Goal: Task Accomplishment & Management: Complete application form

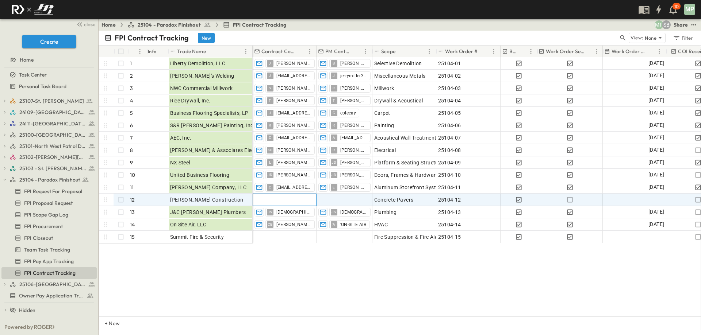
click at [285, 201] on div at bounding box center [284, 200] width 63 height 12
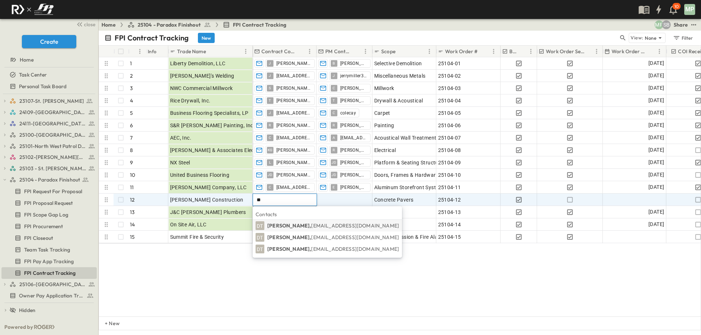
type input "**"
click at [311, 225] on span "[EMAIL_ADDRESS][DOMAIN_NAME]" at bounding box center [355, 226] width 88 height 7
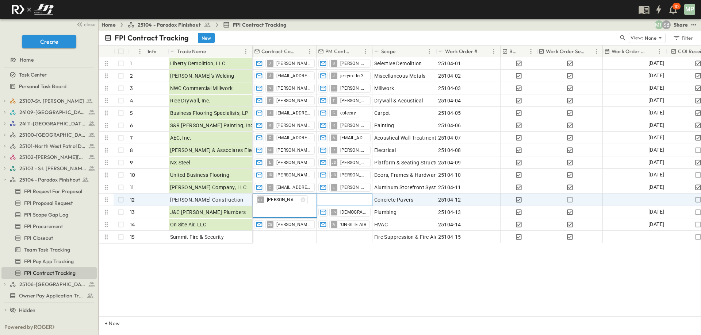
click at [336, 199] on div at bounding box center [344, 200] width 55 height 12
type input "**********"
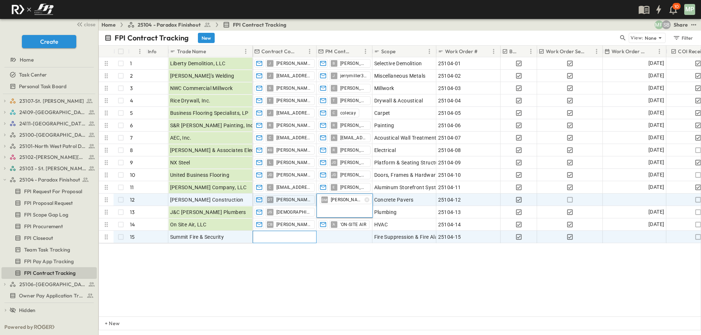
click at [292, 238] on div at bounding box center [284, 237] width 63 height 12
click at [291, 201] on span "[PERSON_NAME]" at bounding box center [293, 200] width 35 height 6
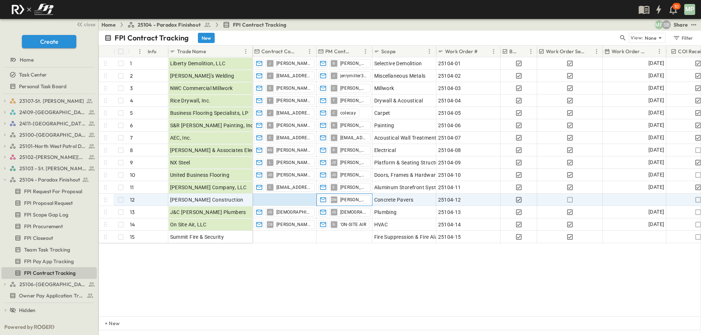
click at [348, 201] on span "[PERSON_NAME]" at bounding box center [353, 200] width 27 height 6
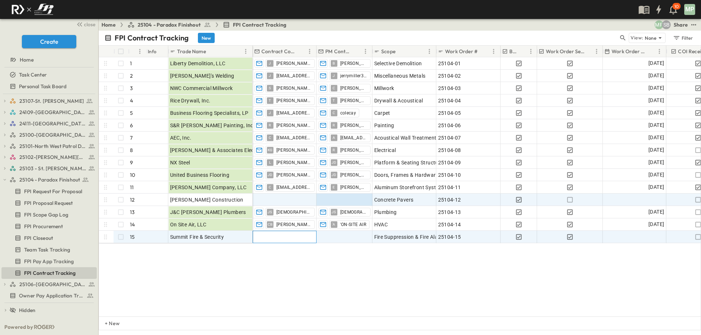
click at [293, 238] on div at bounding box center [284, 237] width 63 height 12
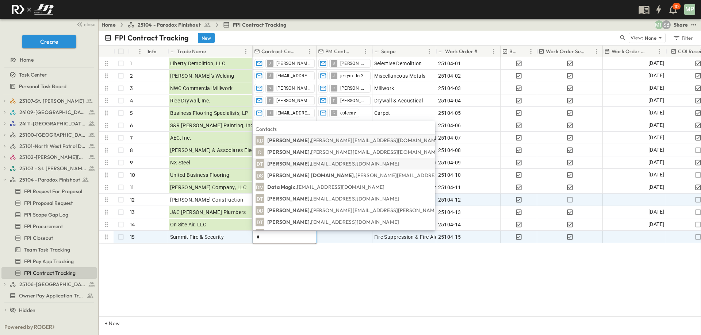
click at [362, 165] on span "[EMAIL_ADDRESS][DOMAIN_NAME]" at bounding box center [355, 164] width 88 height 7
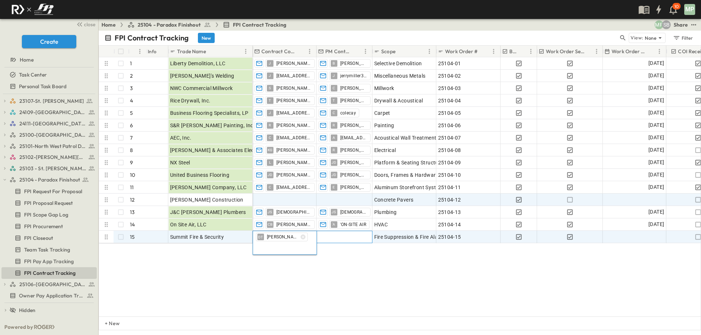
click at [331, 236] on div at bounding box center [344, 237] width 55 height 12
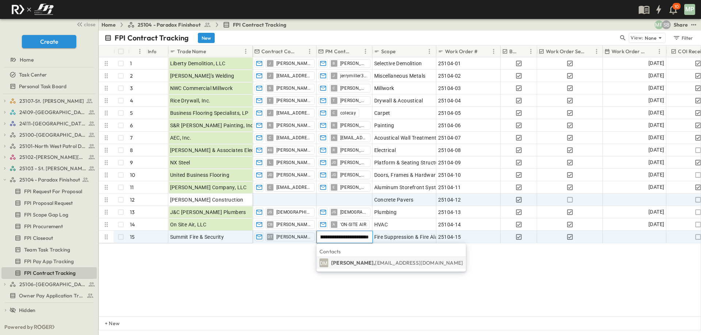
scroll to position [0, 35]
type input "**********"
click at [377, 257] on li "DM [PERSON_NAME], [PERSON_NAME][EMAIL_ADDRESS][DOMAIN_NAME]" at bounding box center [390, 263] width 149 height 12
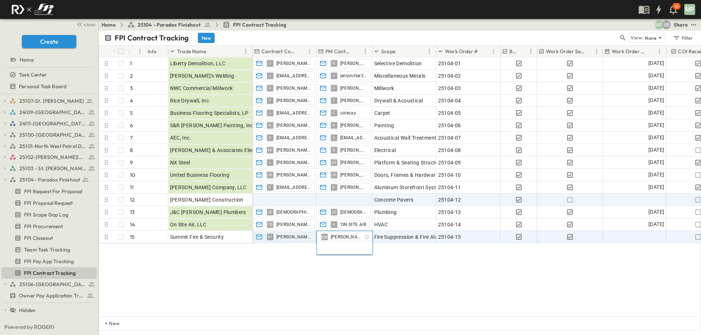
scroll to position [0, 0]
click at [645, 239] on div at bounding box center [634, 237] width 63 height 12
click at [657, 237] on icon "Tracking Date Menu" at bounding box center [657, 237] width 5 height 6
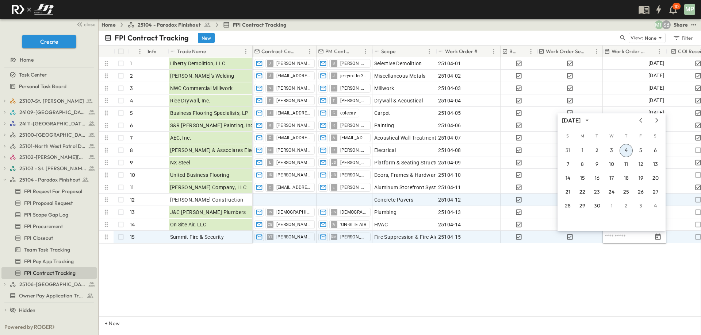
click at [639, 121] on icon "Previous month" at bounding box center [640, 121] width 9 height 6
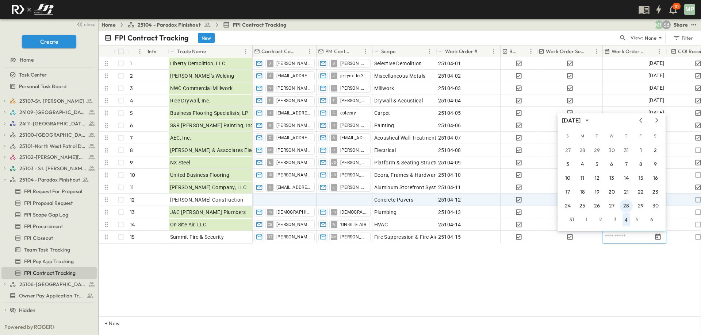
click at [627, 204] on button "28" at bounding box center [625, 206] width 13 height 13
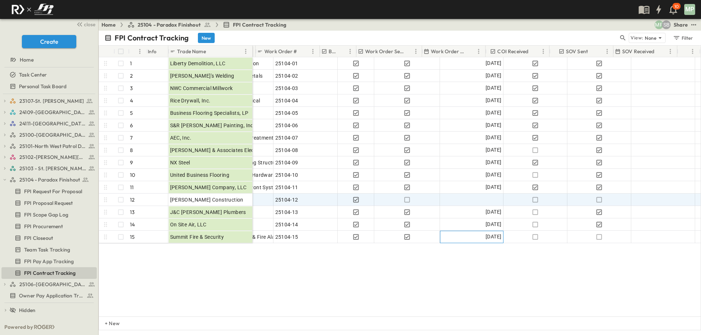
scroll to position [0, 181]
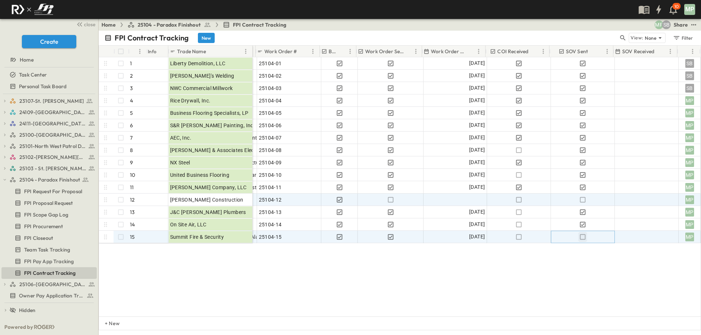
click at [580, 238] on icon "button" at bounding box center [582, 237] width 7 height 7
click at [2, 178] on icon "button" at bounding box center [4, 179] width 5 height 5
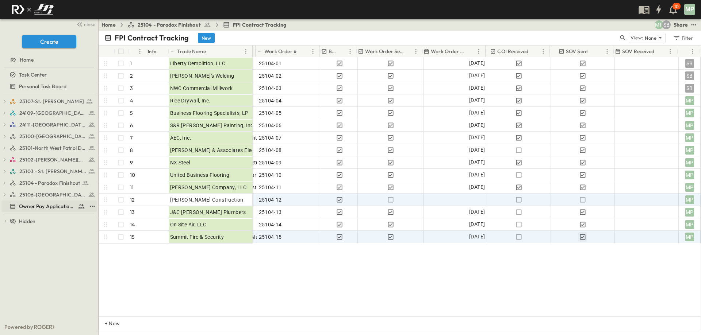
click at [31, 208] on span "Owner Pay Application Tracking" at bounding box center [47, 206] width 56 height 7
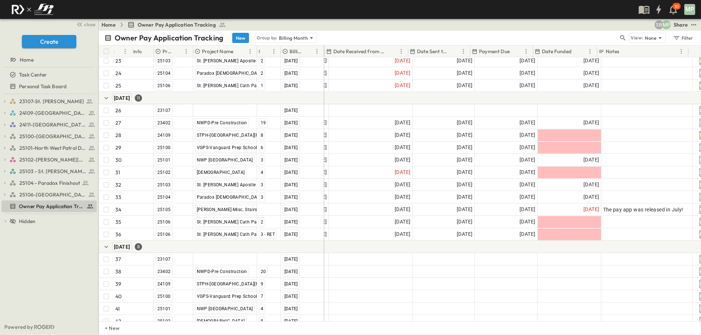
scroll to position [313, 145]
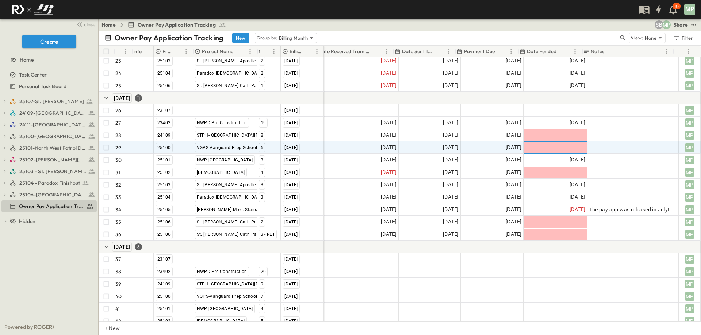
click at [549, 149] on div at bounding box center [555, 148] width 63 height 12
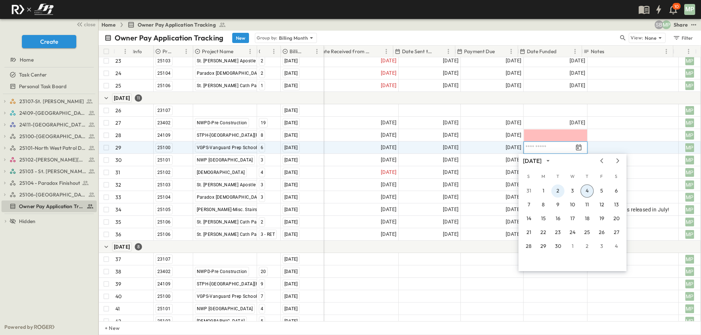
click at [560, 192] on button "2" at bounding box center [557, 191] width 13 height 13
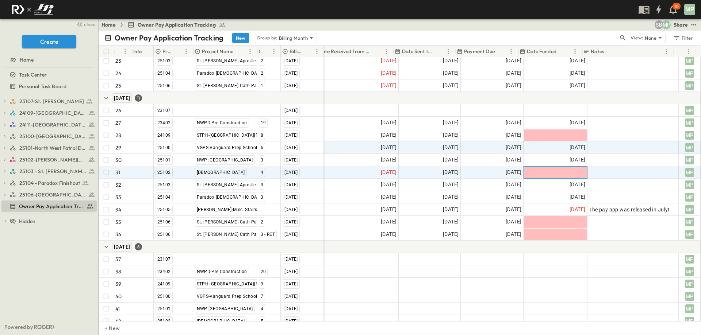
click at [566, 173] on div at bounding box center [555, 173] width 63 height 12
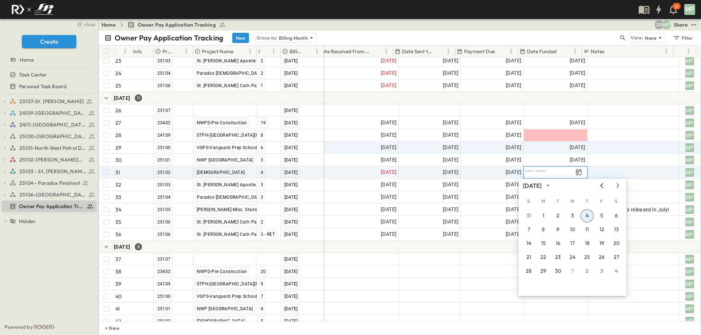
click at [602, 186] on icon "Previous month" at bounding box center [601, 186] width 9 height 6
click at [573, 269] on button "27" at bounding box center [572, 271] width 13 height 13
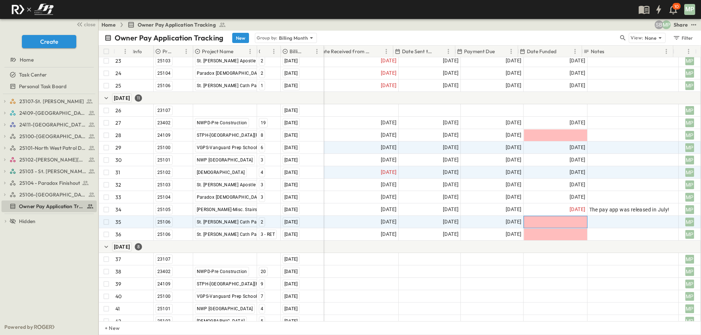
click at [563, 223] on div at bounding box center [555, 222] width 63 height 12
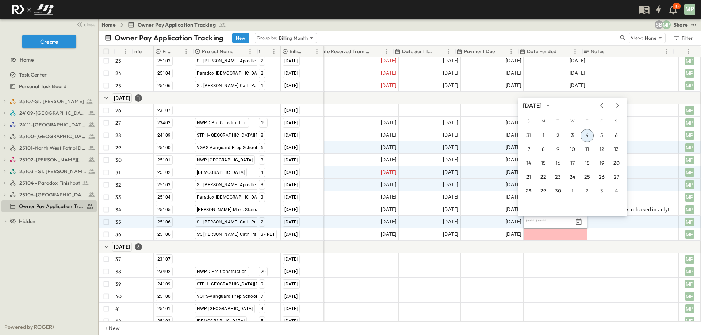
click at [589, 135] on button "4" at bounding box center [586, 135] width 13 height 13
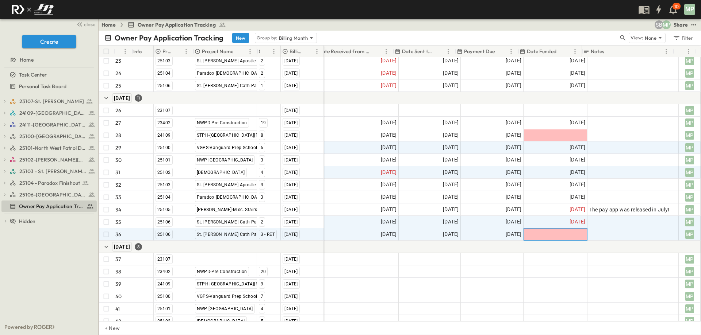
click at [568, 236] on div at bounding box center [555, 235] width 63 height 12
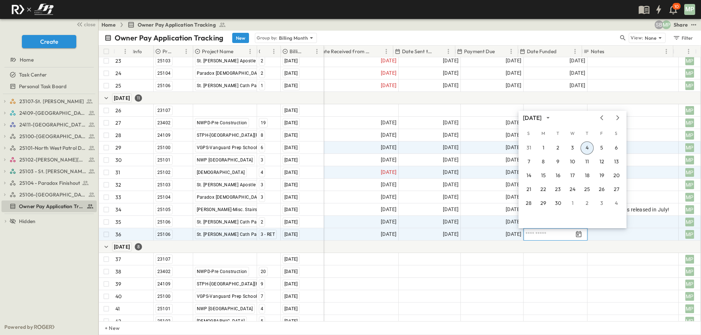
click at [599, 121] on div "[DATE]" at bounding box center [572, 117] width 108 height 11
click at [601, 119] on icon "Previous month" at bounding box center [601, 118] width 9 height 6
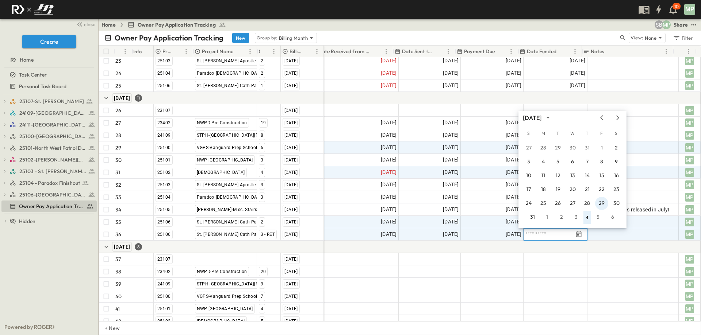
click at [601, 201] on button "29" at bounding box center [601, 203] width 13 height 13
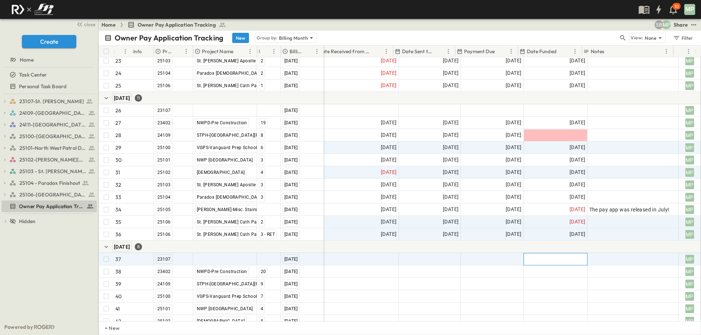
click at [563, 264] on div at bounding box center [555, 260] width 63 height 12
click at [557, 248] on div at bounding box center [443, 247] width 516 height 12
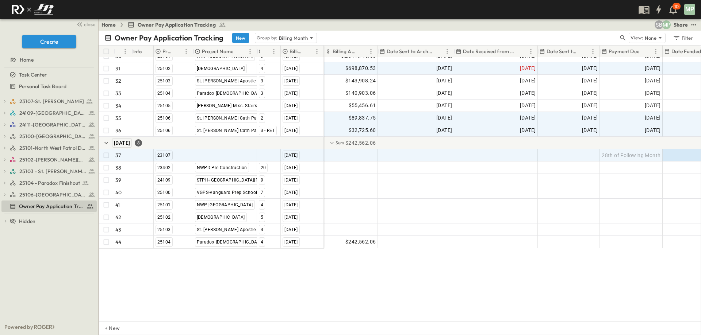
scroll to position [422, 0]
click at [191, 272] on div "29 25100 VGPS-[GEOGRAPHIC_DATA] Aledo [DATE] 30 25101 NWP [GEOGRAPHIC_DATA] [DA…" at bounding box center [399, 189] width 601 height 264
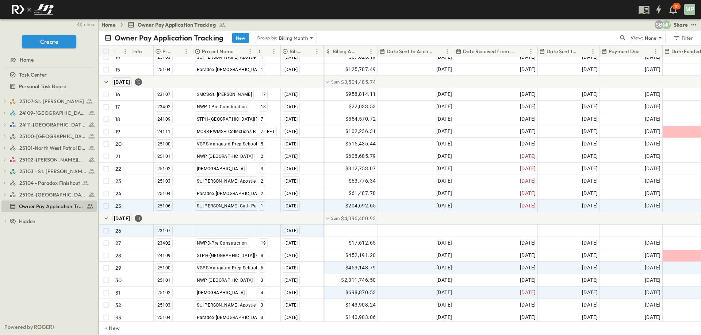
scroll to position [240, 0]
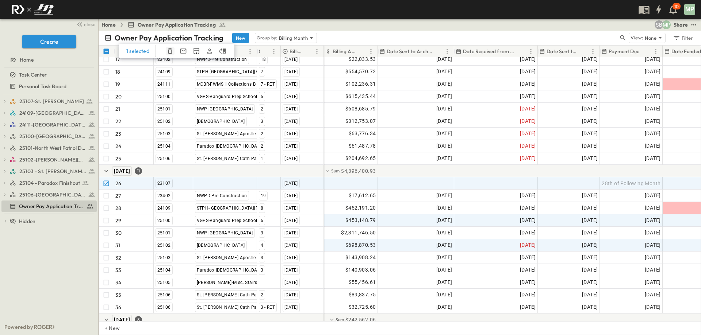
click at [169, 52] on icon "button" at bounding box center [169, 50] width 7 height 7
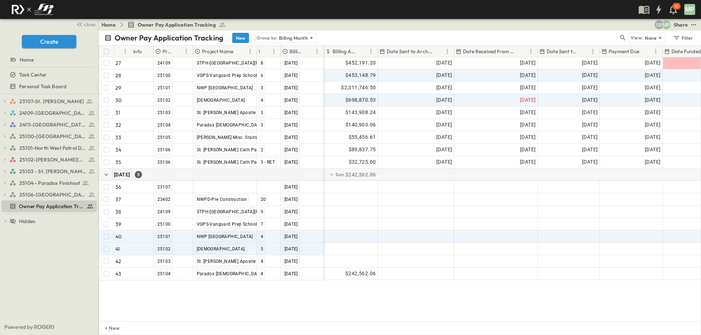
scroll to position [410, 0]
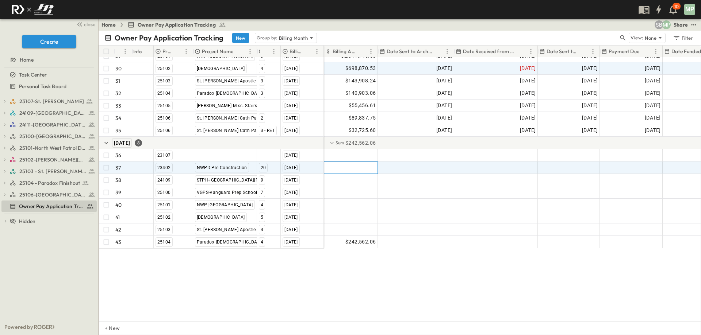
click at [347, 162] on div at bounding box center [350, 168] width 53 height 12
type input "*"
type input "********"
click at [393, 162] on div at bounding box center [416, 168] width 76 height 12
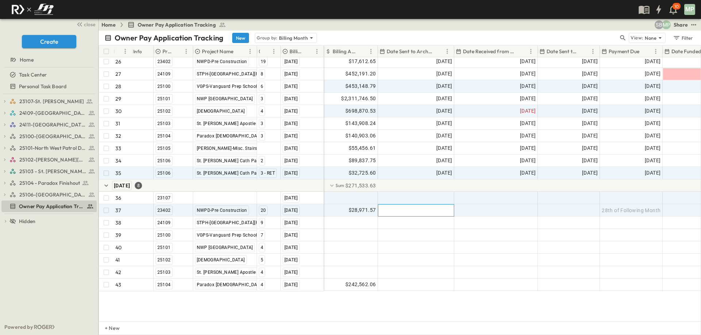
scroll to position [373, 0]
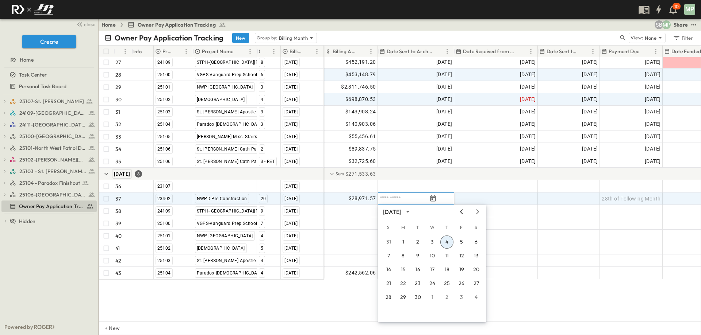
click at [459, 212] on icon "Previous month" at bounding box center [461, 212] width 9 height 6
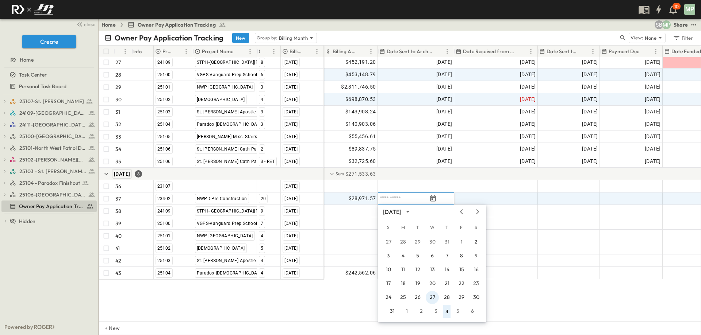
click at [431, 293] on button "27" at bounding box center [432, 297] width 13 height 13
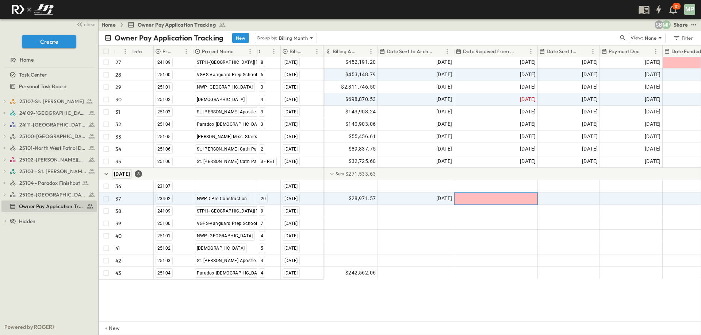
click at [509, 198] on div at bounding box center [495, 199] width 83 height 12
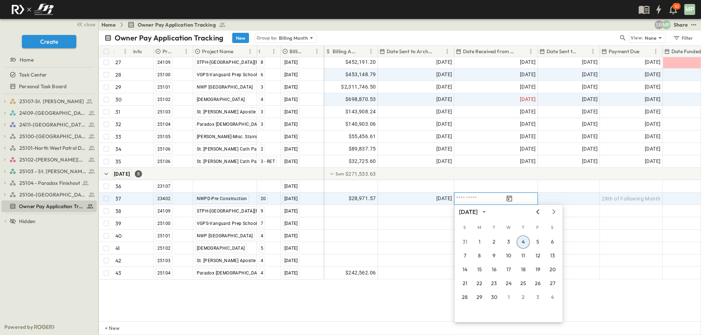
click at [536, 213] on icon "Previous month" at bounding box center [537, 212] width 9 height 6
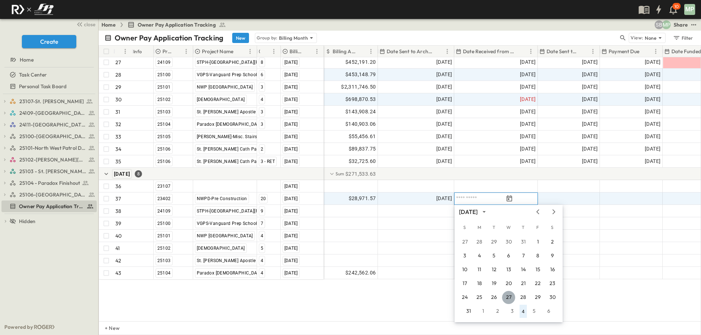
click at [506, 297] on button "27" at bounding box center [508, 297] width 13 height 13
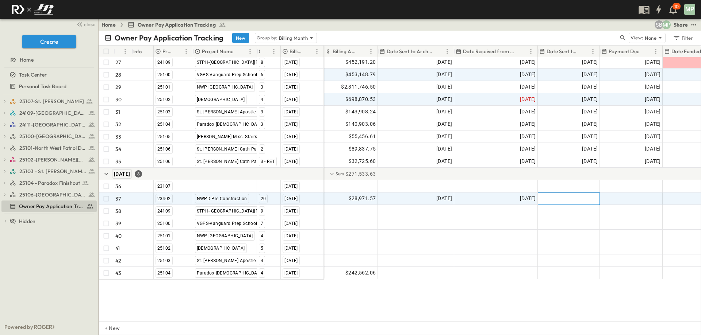
click at [584, 199] on div at bounding box center [568, 199] width 61 height 12
click at [621, 209] on icon "Previous month" at bounding box center [621, 212] width 9 height 6
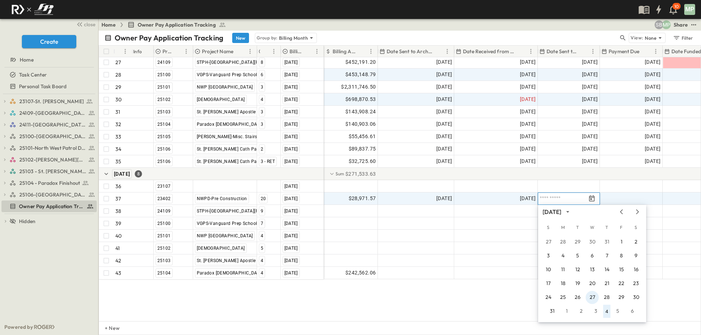
click at [591, 295] on button "27" at bounding box center [591, 297] width 13 height 13
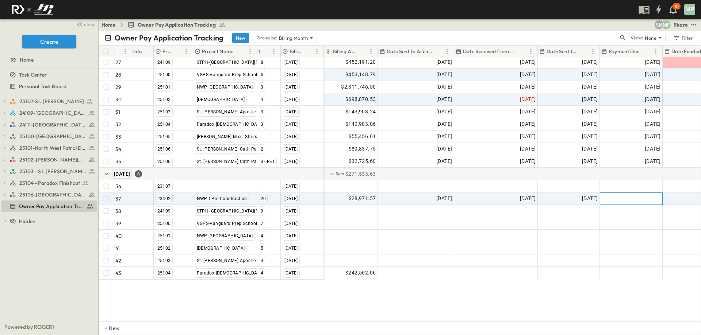
click at [640, 197] on span "28th of Following Month" at bounding box center [630, 198] width 59 height 7
click at [595, 298] on button "30" at bounding box center [592, 297] width 13 height 13
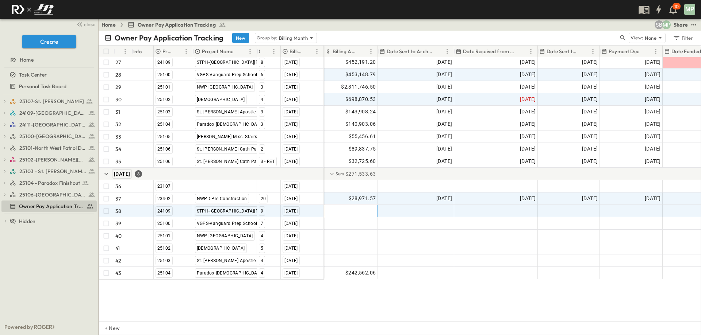
click at [359, 215] on div at bounding box center [350, 211] width 53 height 12
type input "*"
type input "*********"
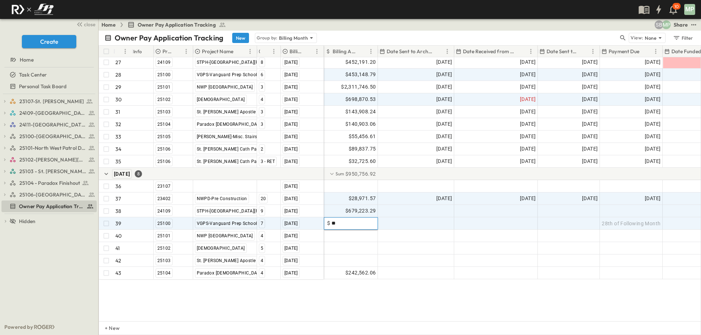
type input "*"
type input "*********"
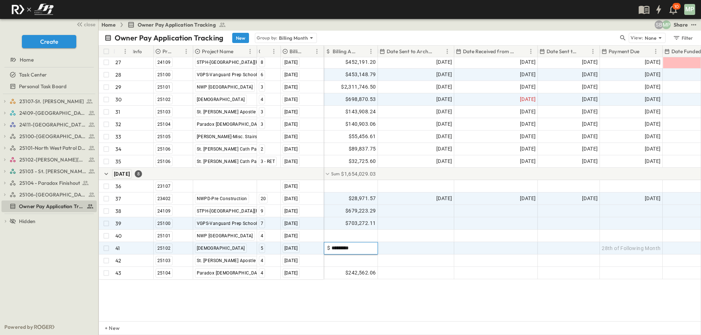
type input "**********"
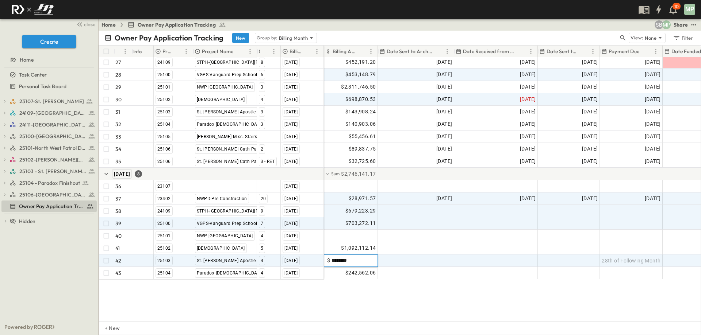
type input "*********"
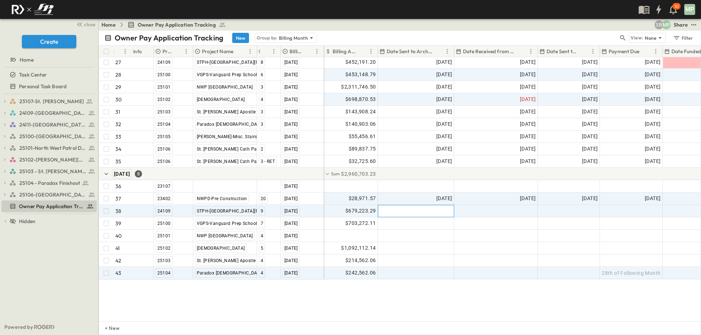
click at [438, 213] on div at bounding box center [416, 211] width 76 height 12
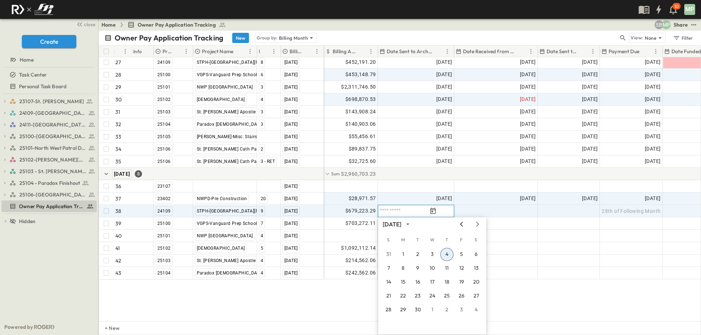
click at [462, 224] on icon "Previous month" at bounding box center [461, 225] width 9 height 6
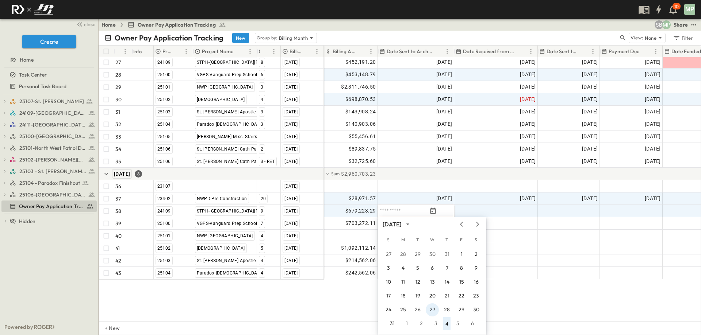
click at [432, 308] on button "27" at bounding box center [432, 310] width 13 height 13
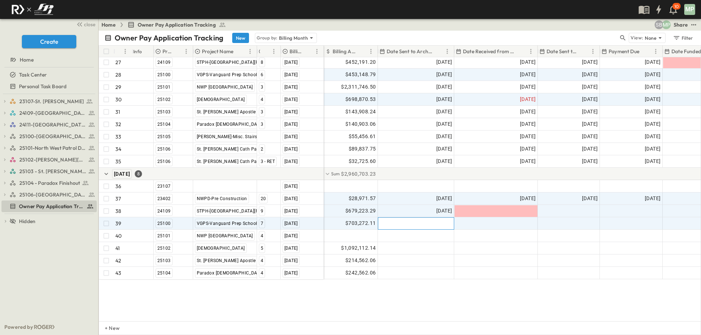
click at [444, 224] on div at bounding box center [416, 224] width 76 height 12
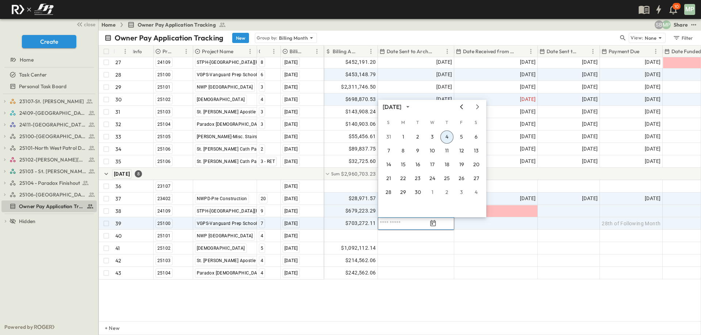
click at [462, 105] on icon "Previous month" at bounding box center [461, 106] width 3 height 5
click at [435, 193] on button "27" at bounding box center [432, 192] width 13 height 13
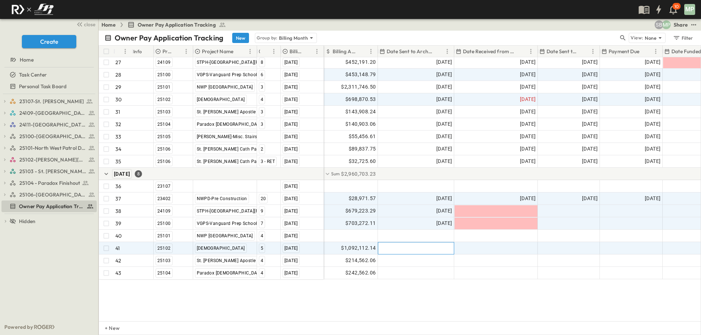
click at [435, 251] on div at bounding box center [416, 249] width 76 height 12
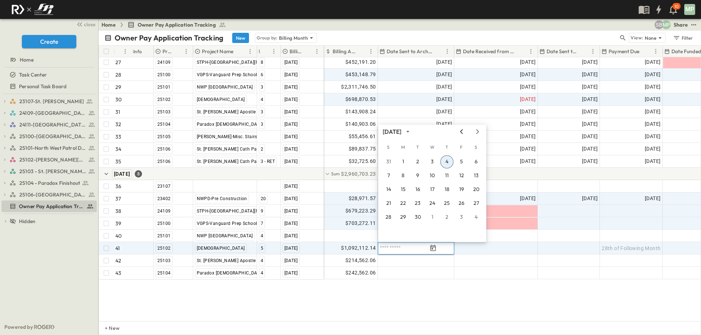
click at [461, 130] on icon "Previous month" at bounding box center [461, 132] width 9 height 6
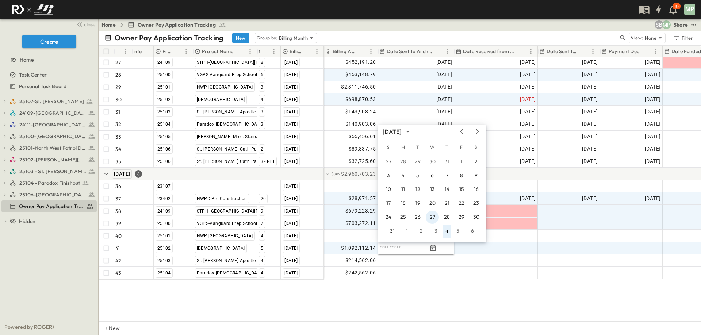
click at [435, 219] on button "27" at bounding box center [432, 217] width 13 height 13
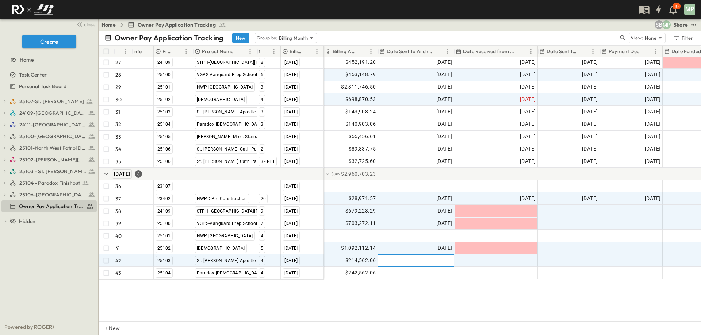
click at [442, 261] on div at bounding box center [416, 261] width 76 height 12
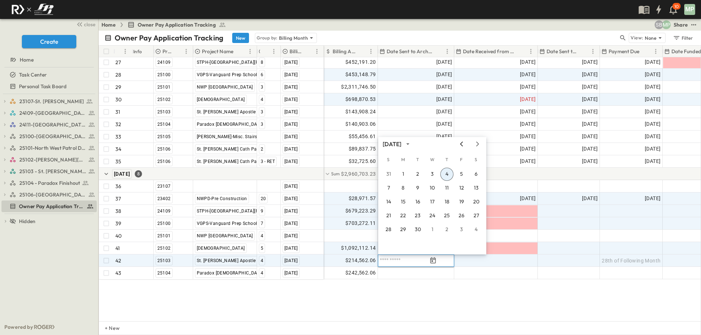
click at [459, 144] on icon "Previous month" at bounding box center [461, 144] width 9 height 6
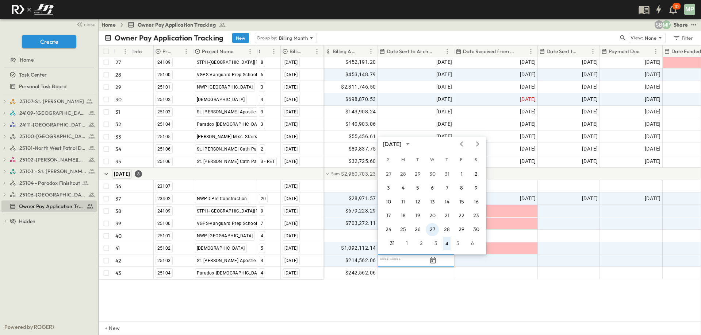
click at [435, 230] on button "27" at bounding box center [432, 229] width 13 height 13
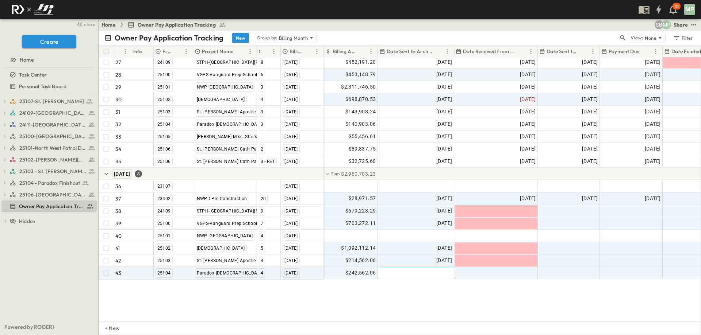
click at [438, 275] on div at bounding box center [416, 274] width 76 height 12
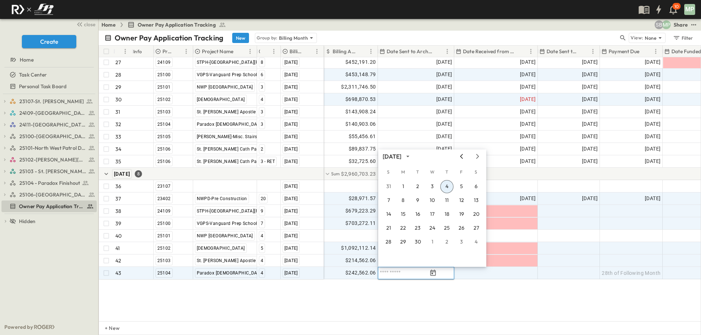
click at [459, 156] on icon "Previous month" at bounding box center [461, 157] width 9 height 6
click at [431, 242] on button "27" at bounding box center [432, 242] width 13 height 13
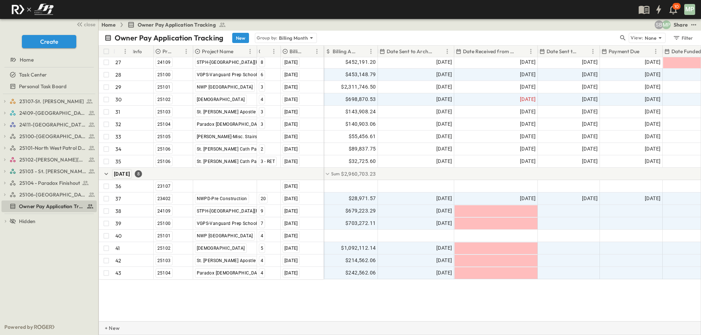
click at [108, 332] on p "+ New" at bounding box center [107, 328] width 4 height 7
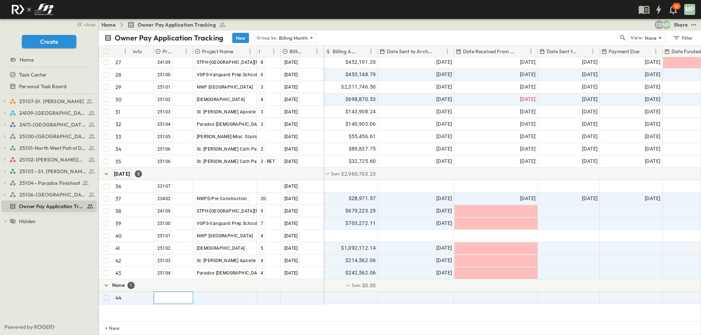
click at [166, 296] on div at bounding box center [173, 298] width 39 height 12
type input "*****"
click at [183, 333] on span "25108" at bounding box center [180, 336] width 13 height 6
click at [221, 299] on div at bounding box center [224, 298] width 63 height 12
type input "**********"
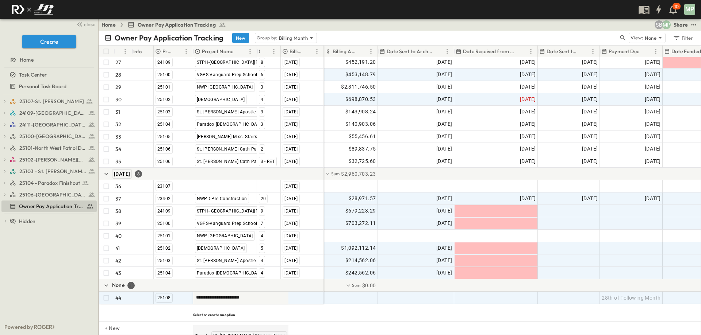
click at [230, 333] on span "St. [PERSON_NAME]-Window Repair" at bounding box center [249, 336] width 72 height 6
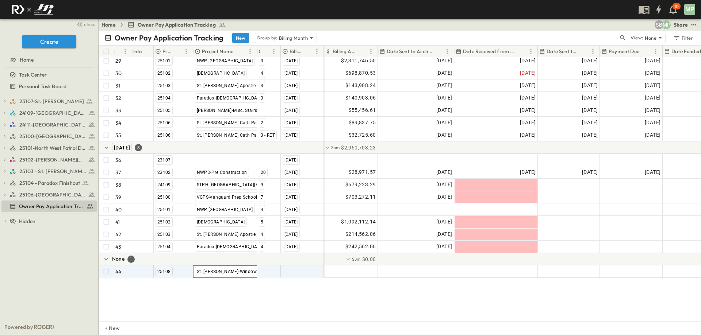
scroll to position [401, 0]
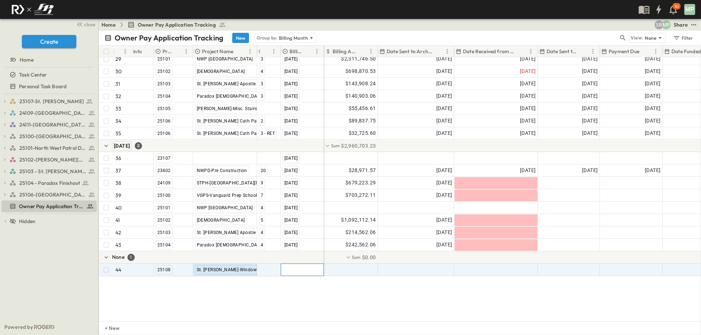
click at [298, 270] on div at bounding box center [302, 270] width 42 height 12
click at [298, 270] on span "[DATE]" at bounding box center [300, 270] width 15 height 6
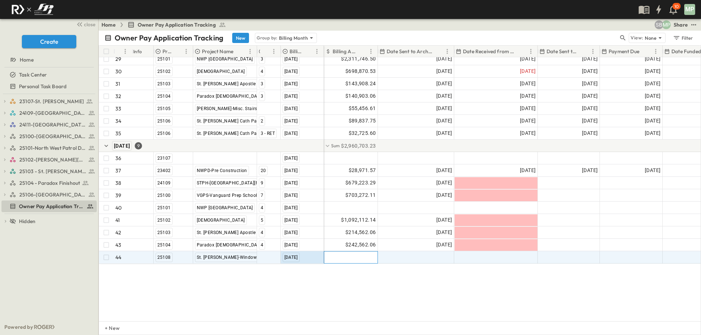
click at [357, 259] on div at bounding box center [350, 258] width 53 height 12
type input "*******"
click at [422, 255] on div at bounding box center [416, 258] width 76 height 12
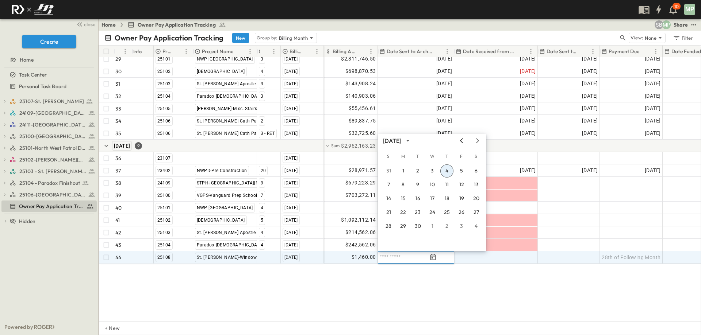
click at [458, 141] on icon "Previous month" at bounding box center [461, 141] width 9 height 6
click at [432, 226] on button "27" at bounding box center [432, 226] width 13 height 13
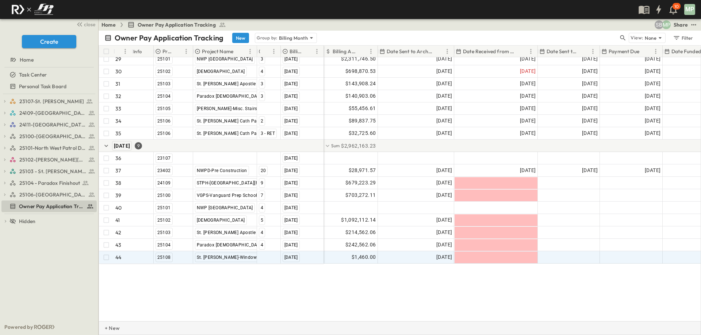
click at [109, 330] on p "+ New" at bounding box center [107, 328] width 4 height 7
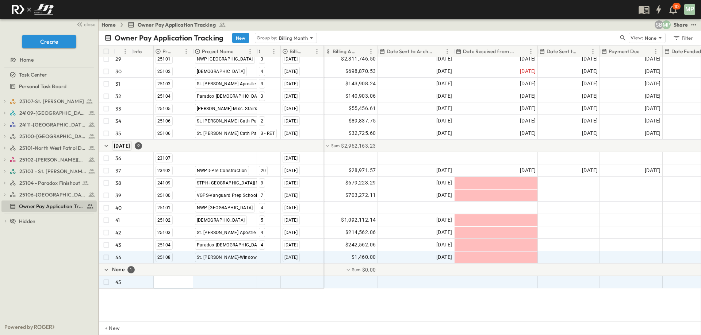
click at [169, 281] on div at bounding box center [173, 283] width 39 height 12
type input "*****"
click at [186, 316] on div "25109" at bounding box center [180, 320] width 17 height 9
click at [227, 282] on div at bounding box center [224, 283] width 63 height 12
type input "**********"
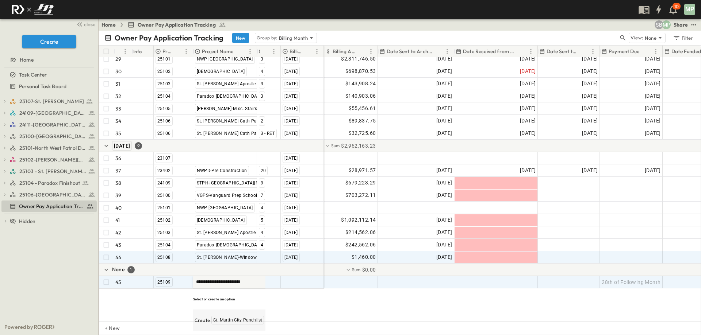
click at [239, 318] on span "St. Martin City Punchlist" at bounding box center [237, 321] width 49 height 6
click at [305, 280] on div at bounding box center [302, 283] width 42 height 12
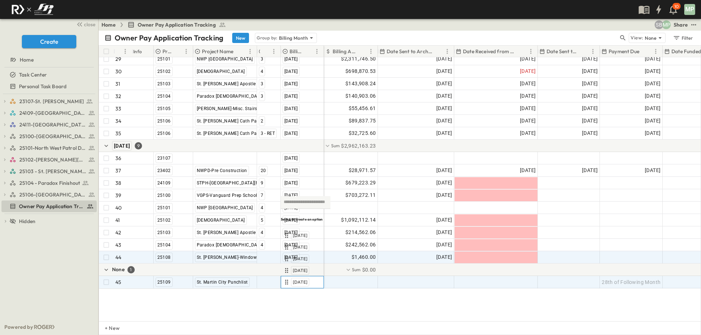
click at [305, 281] on span "[DATE]" at bounding box center [300, 283] width 15 height 6
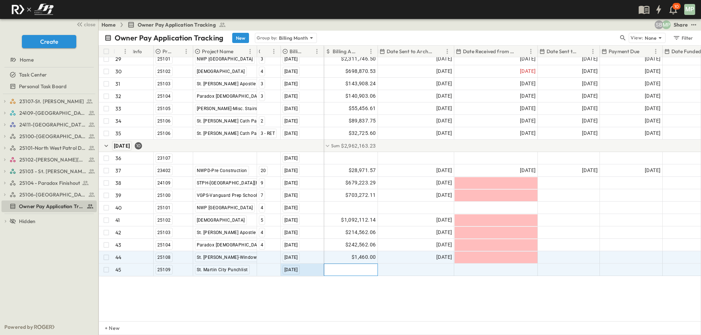
click at [342, 272] on div at bounding box center [350, 270] width 53 height 12
type input "********"
click at [447, 268] on div at bounding box center [416, 270] width 76 height 12
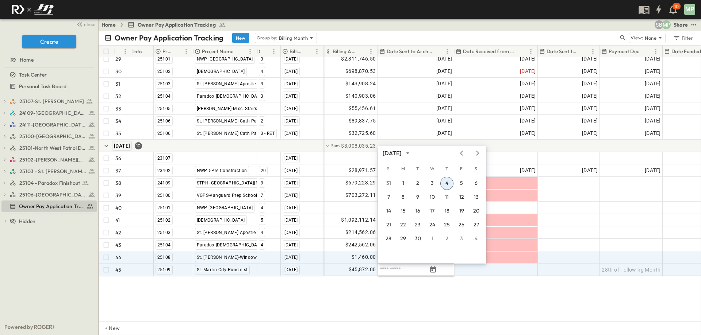
click at [466, 153] on div at bounding box center [468, 153] width 4 height 6
click at [463, 154] on icon "Previous month" at bounding box center [461, 153] width 9 height 6
click at [432, 236] on button "27" at bounding box center [432, 238] width 13 height 13
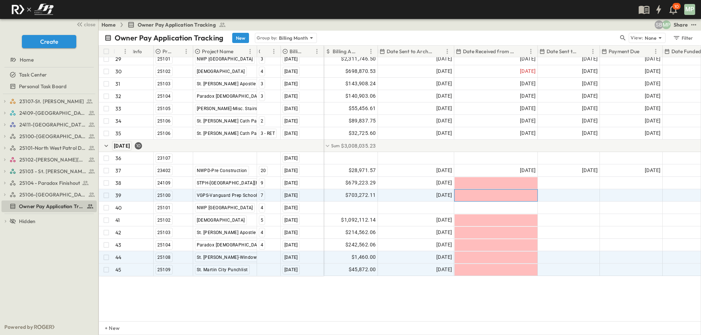
click at [499, 195] on div at bounding box center [495, 196] width 83 height 12
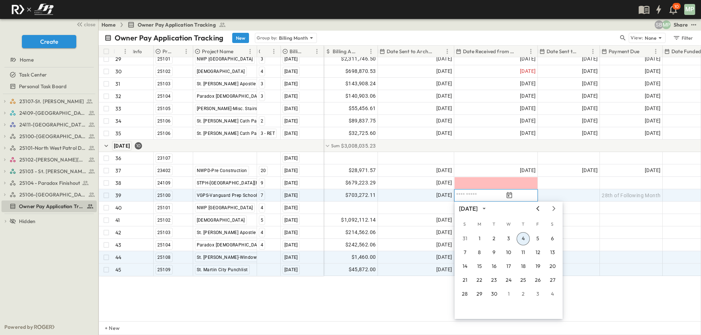
click at [539, 208] on icon "Previous month" at bounding box center [537, 209] width 9 height 6
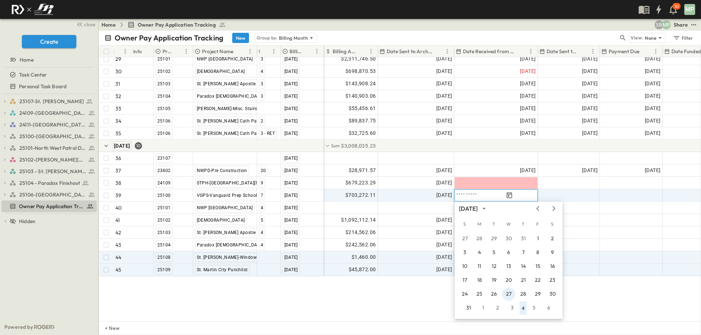
click at [505, 292] on button "27" at bounding box center [508, 294] width 13 height 13
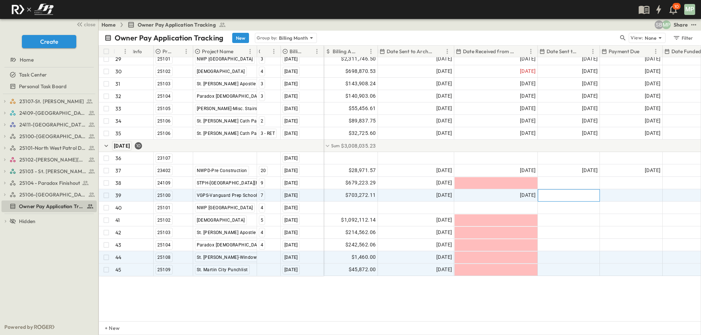
click at [576, 195] on div at bounding box center [568, 196] width 61 height 12
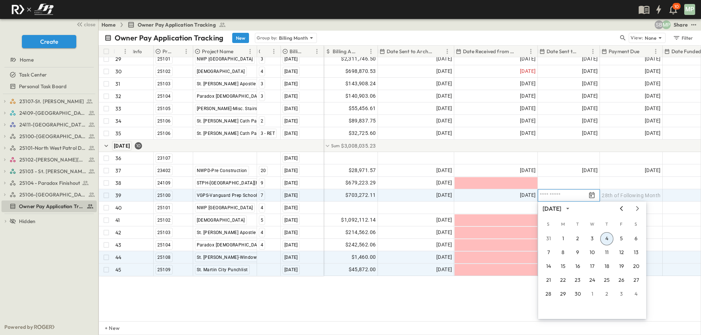
click at [621, 209] on icon "Previous month" at bounding box center [621, 208] width 3 height 5
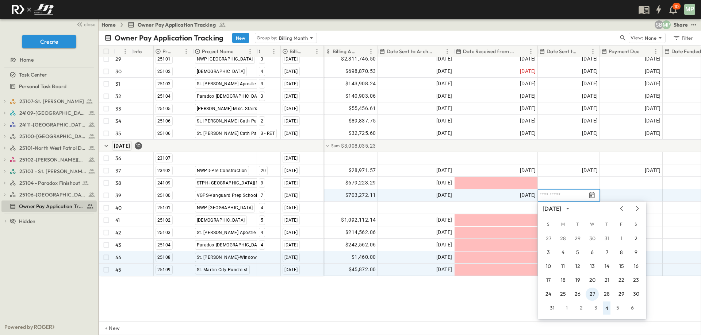
click at [595, 294] on button "27" at bounding box center [591, 294] width 13 height 13
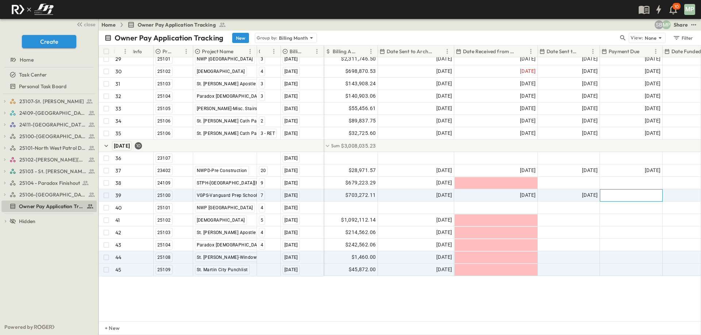
click at [646, 195] on span "28th of Following Month" at bounding box center [630, 195] width 59 height 7
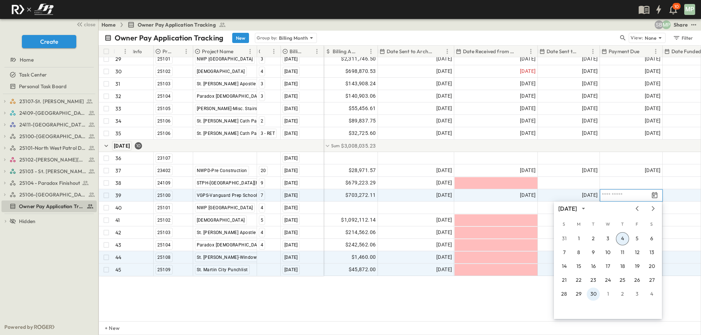
click at [596, 294] on button "30" at bounding box center [592, 294] width 13 height 13
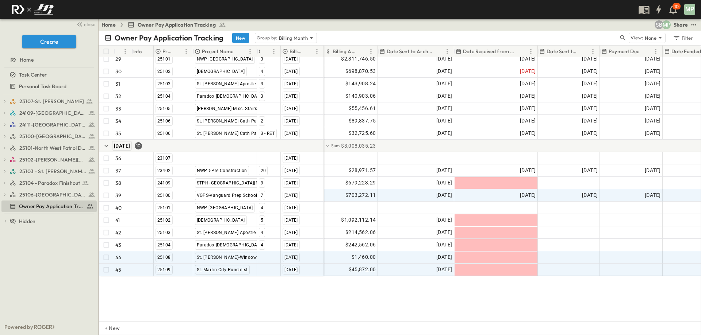
click at [608, 303] on div "27 24109 STPH-[GEOGRAPHIC_DATA][PERSON_NAME] [DATE] 28 25100 VGPS-[GEOGRAPHIC_D…" at bounding box center [399, 189] width 601 height 264
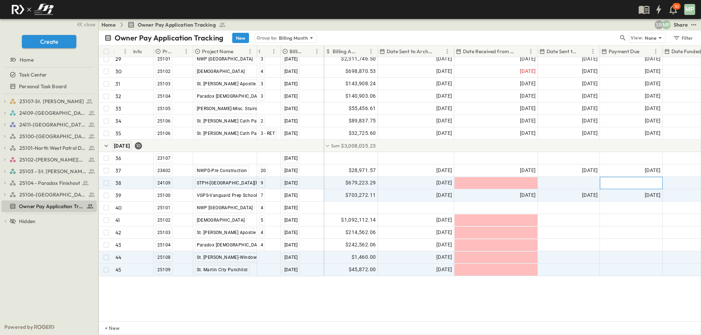
click at [649, 185] on span "28th of Following Month" at bounding box center [630, 183] width 59 height 7
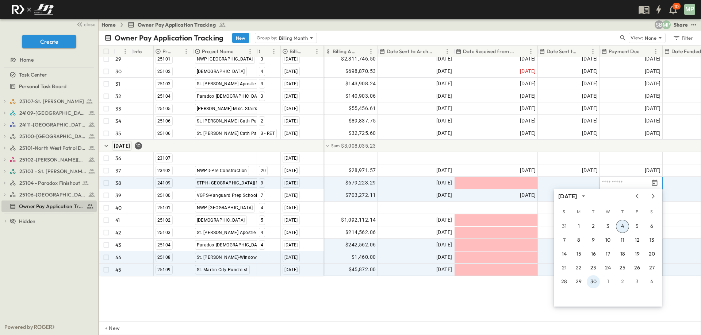
click at [594, 284] on button "30" at bounding box center [592, 282] width 13 height 13
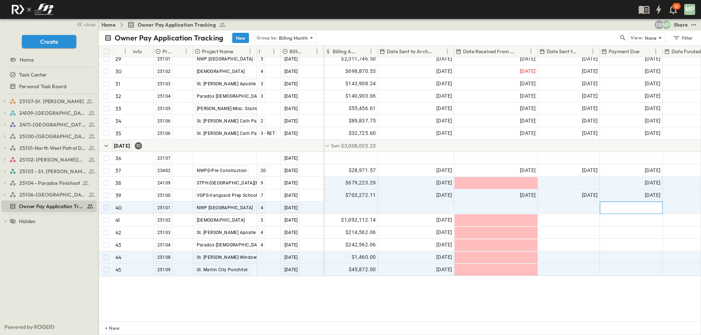
click at [651, 210] on span "28th of Following Month" at bounding box center [630, 207] width 59 height 7
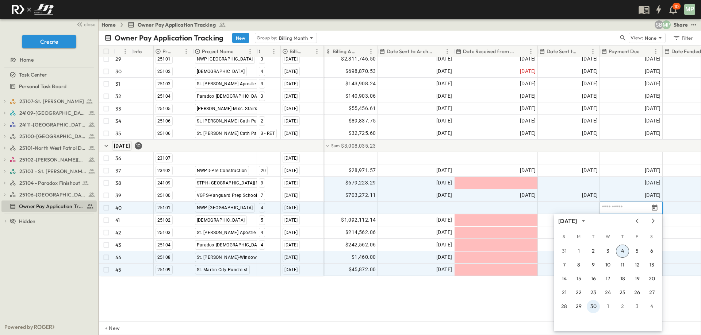
click at [595, 307] on button "30" at bounding box center [592, 306] width 13 height 13
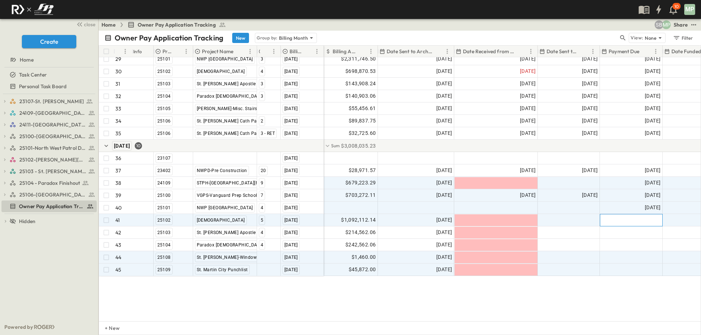
click at [649, 224] on div "28th of Following Month" at bounding box center [631, 221] width 62 height 12
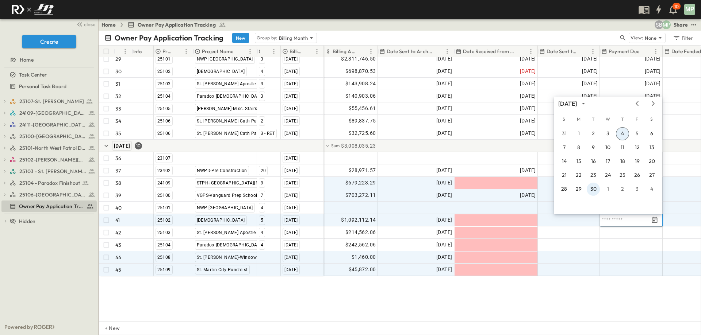
click at [595, 185] on button "30" at bounding box center [592, 189] width 13 height 13
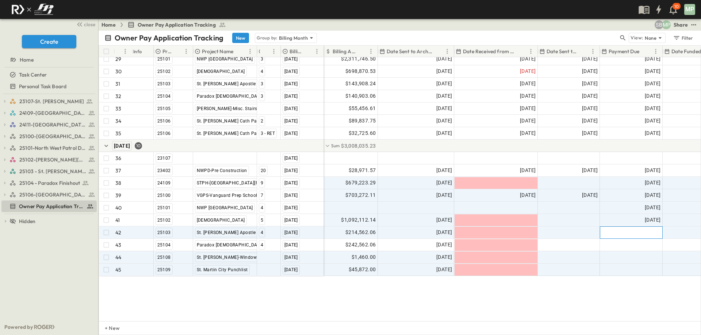
click at [638, 232] on span "28th of Following Month" at bounding box center [630, 232] width 59 height 7
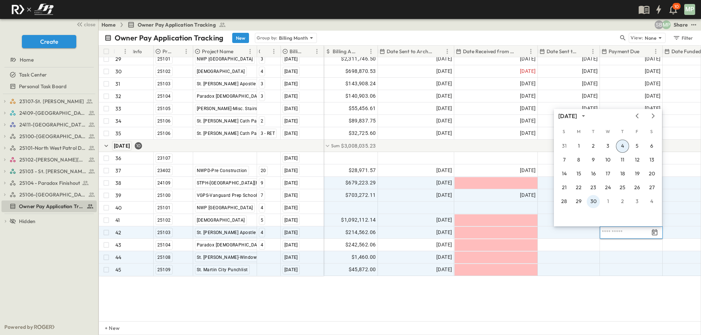
click at [590, 201] on button "30" at bounding box center [592, 201] width 13 height 13
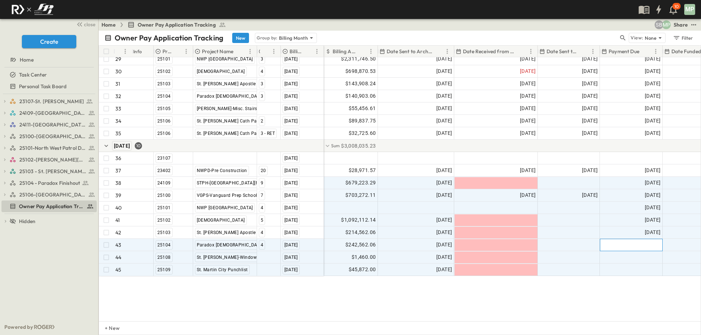
click at [635, 243] on span "28th of Following Month" at bounding box center [630, 245] width 59 height 7
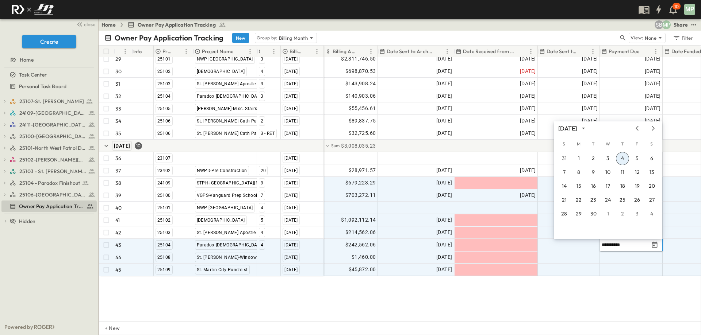
type input "**********"
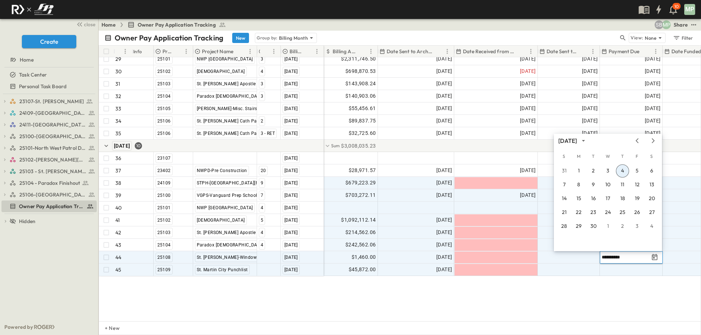
type input "**********"
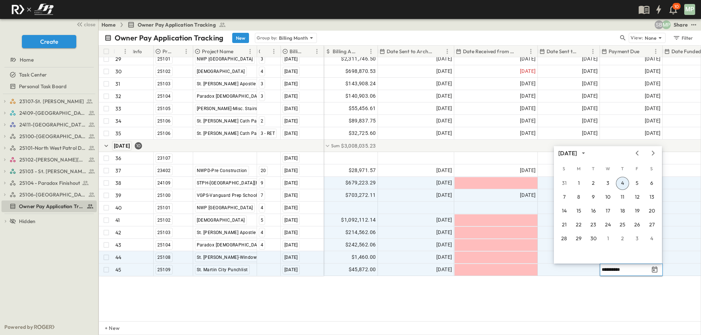
type input "**********"
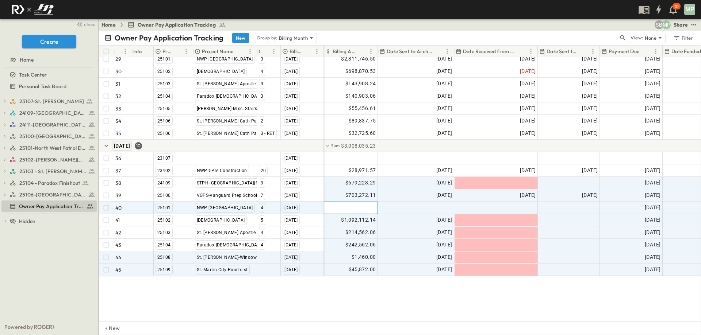
click at [344, 210] on div at bounding box center [350, 208] width 53 height 12
type input "*"
type input "*********"
click at [425, 207] on div at bounding box center [416, 208] width 76 height 12
click at [353, 245] on span "$242,562.06" at bounding box center [360, 245] width 30 height 8
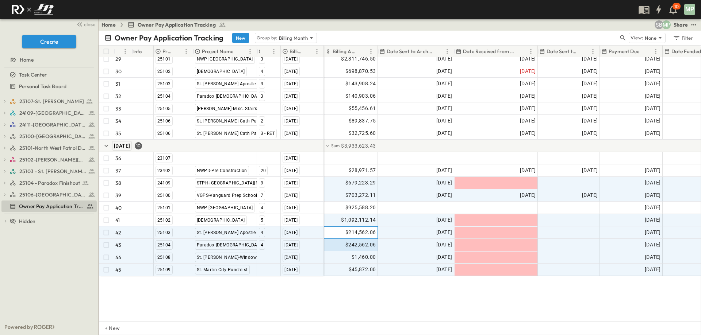
click at [356, 232] on span "$214,562.06" at bounding box center [360, 232] width 30 height 8
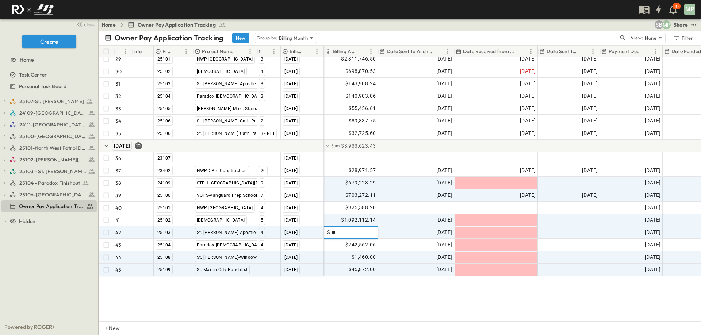
type input "*"
type input "*********"
click at [362, 215] on div "$1,092,112.14" at bounding box center [350, 221] width 53 height 12
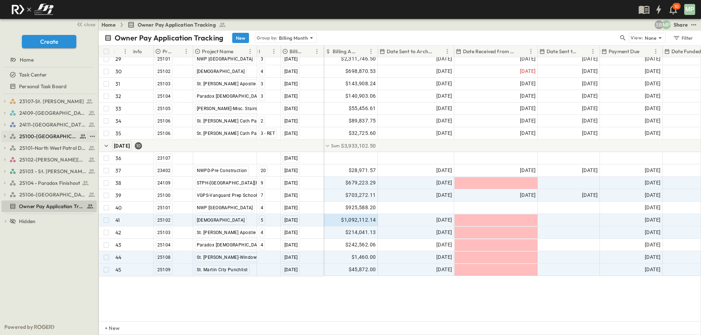
click at [35, 135] on span "25100-[GEOGRAPHIC_DATA]" at bounding box center [48, 136] width 58 height 7
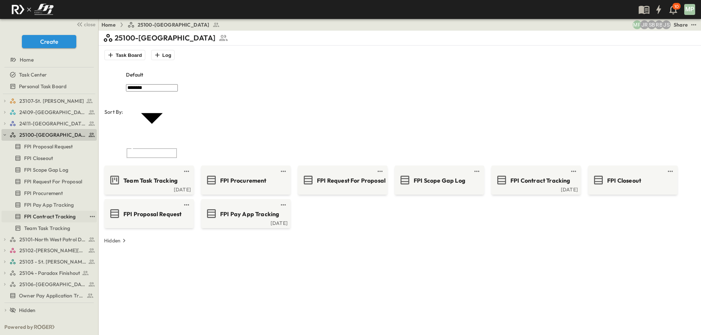
click at [38, 215] on span "FPI Contract Tracking" at bounding box center [50, 216] width 52 height 7
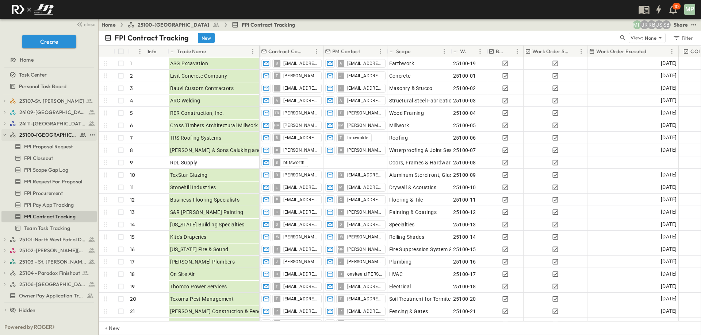
click at [7, 135] on icon "button" at bounding box center [4, 134] width 5 height 5
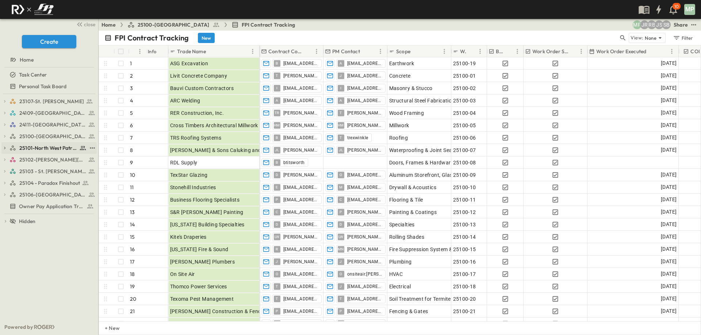
click at [5, 148] on icon "button" at bounding box center [4, 148] width 5 height 5
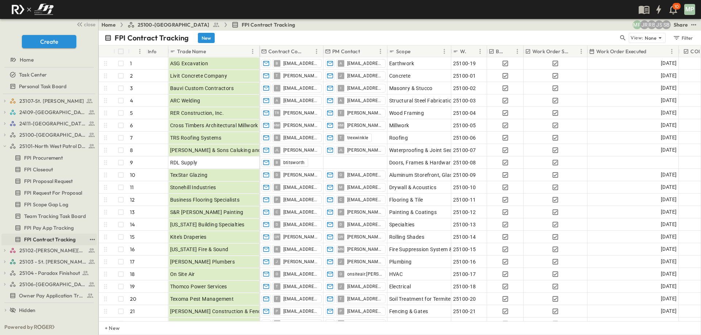
click at [49, 240] on span "FPI Contract Tracking" at bounding box center [50, 239] width 52 height 7
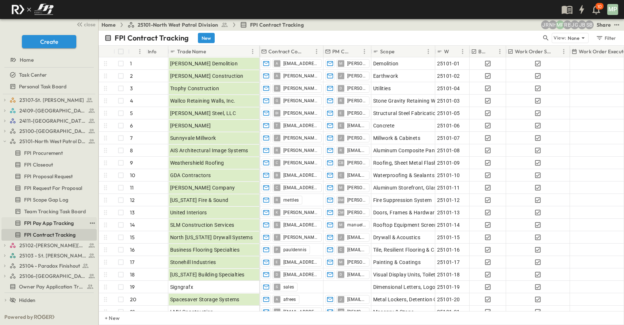
click at [34, 222] on span "FPI Pay App Tracking" at bounding box center [49, 222] width 50 height 7
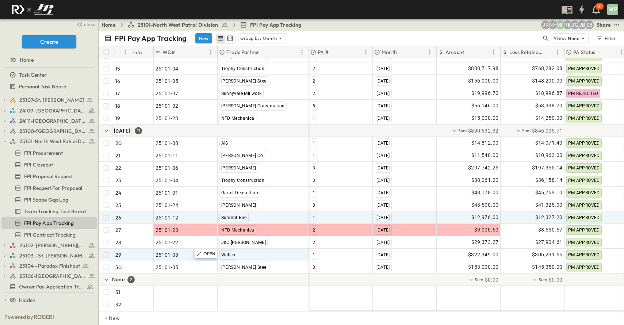
scroll to position [237, 0]
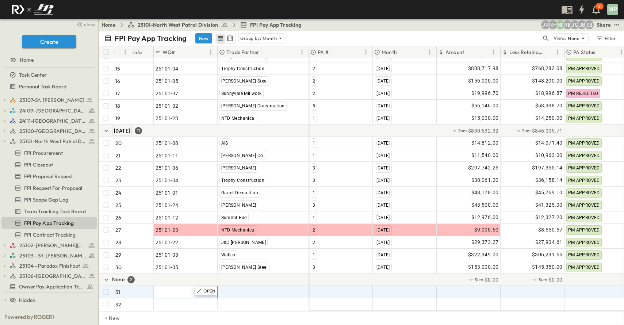
click at [165, 288] on span ""24101-01"" at bounding box center [168, 291] width 26 height 7
type input "********"
click at [231, 288] on span ""[PERSON_NAME] Excavating"" at bounding box center [255, 291] width 72 height 7
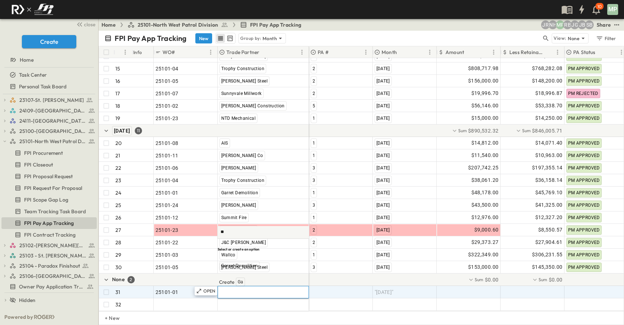
type input "***"
click at [250, 268] on span "Garret Demolition" at bounding box center [239, 265] width 37 height 6
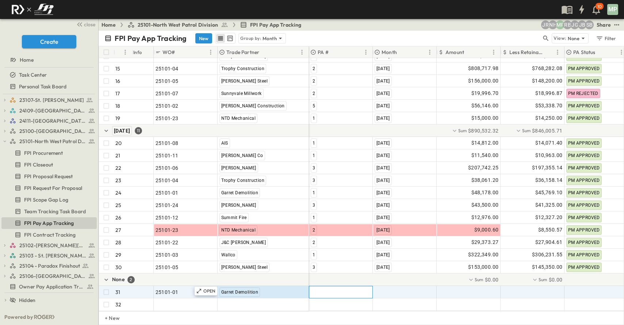
click at [336, 288] on div at bounding box center [340, 292] width 63 height 12
click at [315, 315] on div "2" at bounding box center [313, 319] width 6 height 9
click at [409, 289] on div ""[DATE]"" at bounding box center [404, 292] width 63 height 12
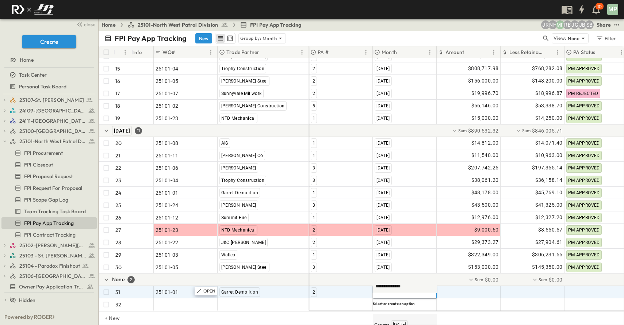
type input "**********"
click at [406, 322] on span "[DATE]" at bounding box center [399, 325] width 13 height 6
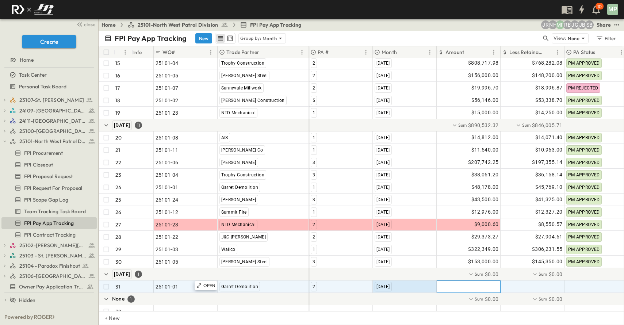
click at [464, 285] on div at bounding box center [468, 287] width 63 height 12
type input "********"
click at [547, 285] on div at bounding box center [532, 287] width 63 height 12
type input "********"
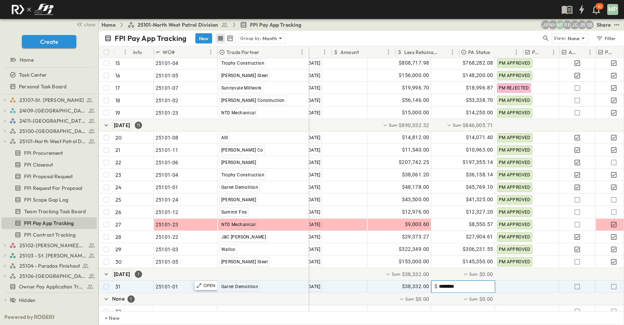
scroll to position [237, 182]
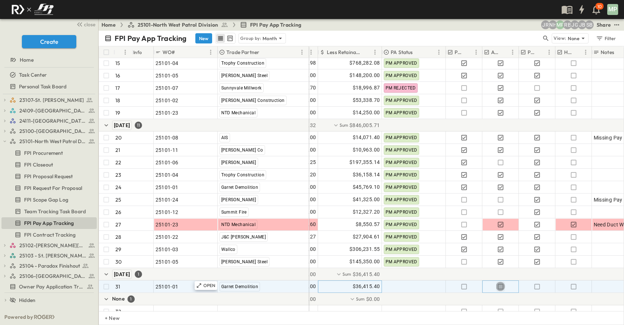
click at [501, 286] on icon "button" at bounding box center [500, 286] width 7 height 7
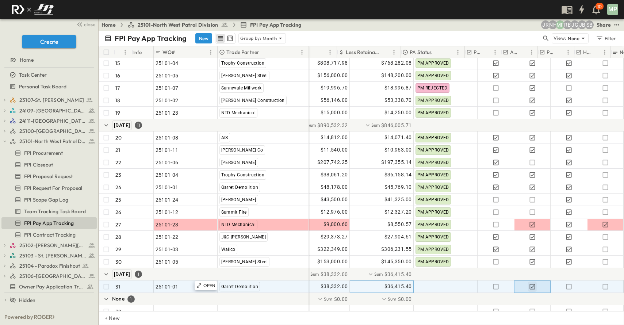
scroll to position [237, 0]
